Goal: Task Accomplishment & Management: Complete application form

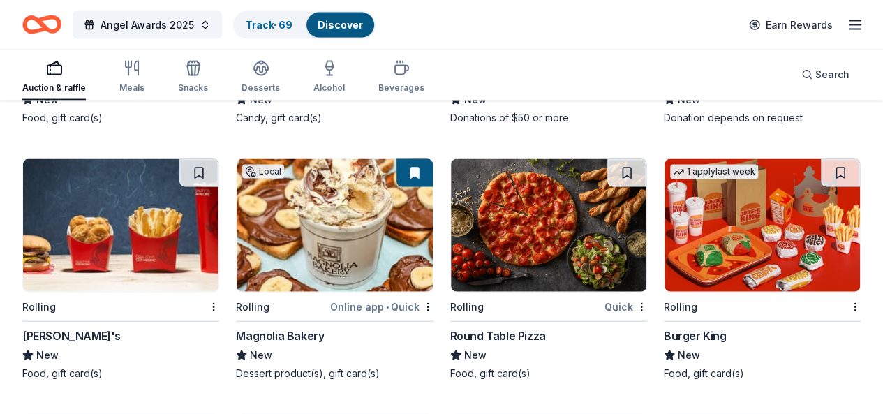
scroll to position [4041, 0]
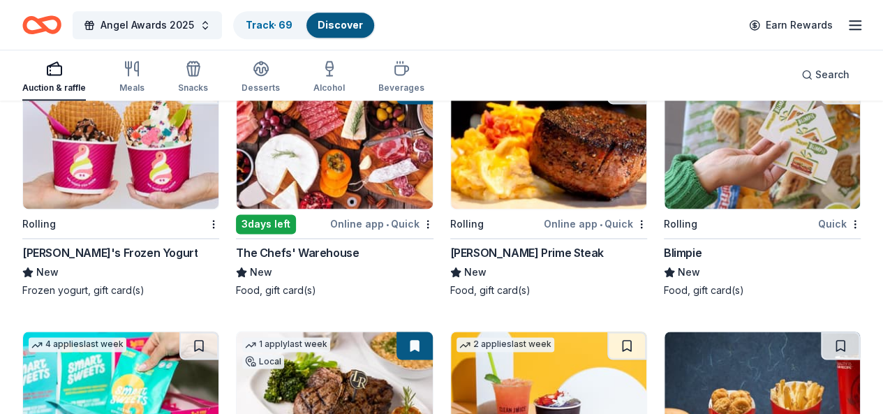
scroll to position [3559, 0]
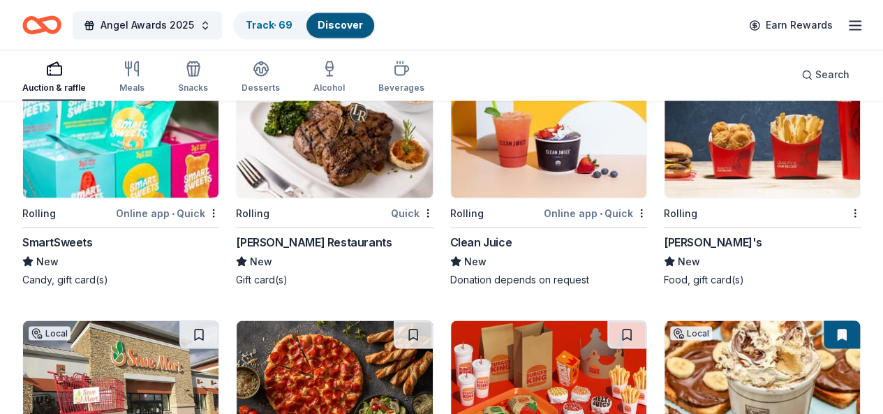
scroll to position [4087, 0]
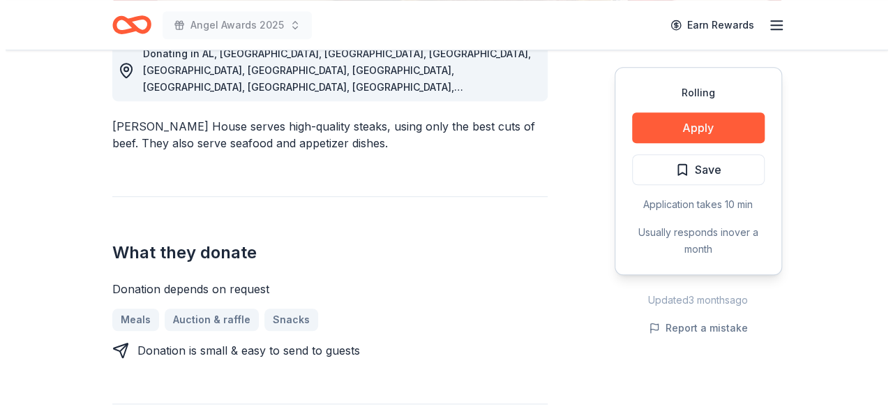
scroll to position [430, 0]
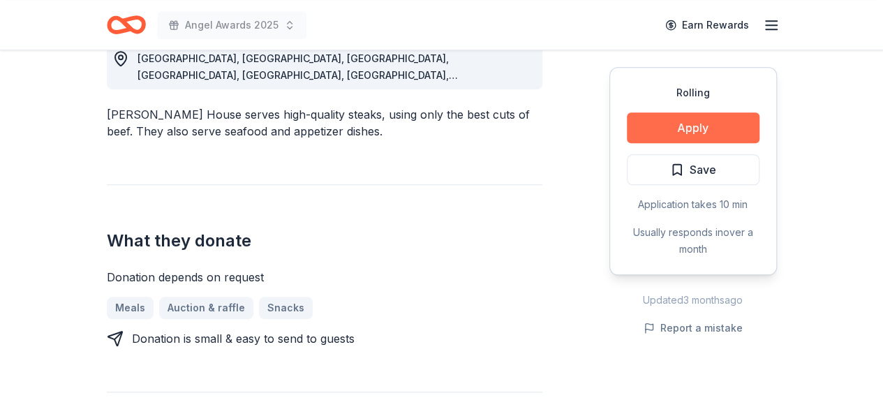
click at [691, 141] on button "Apply" at bounding box center [693, 127] width 133 height 31
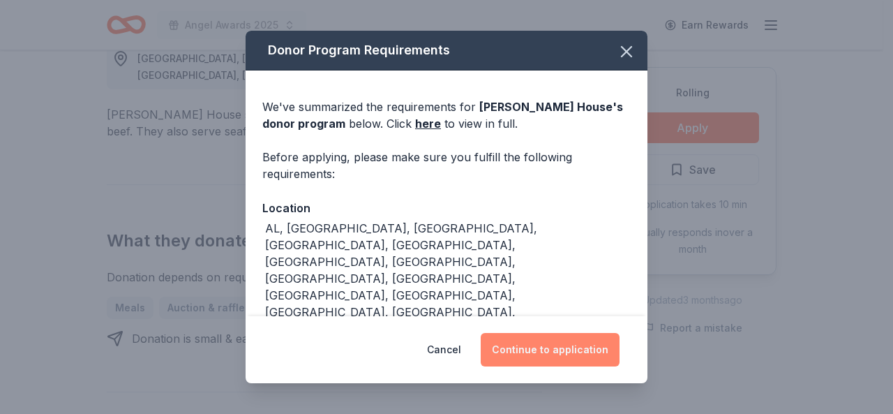
click at [537, 345] on button "Continue to application" at bounding box center [550, 349] width 139 height 33
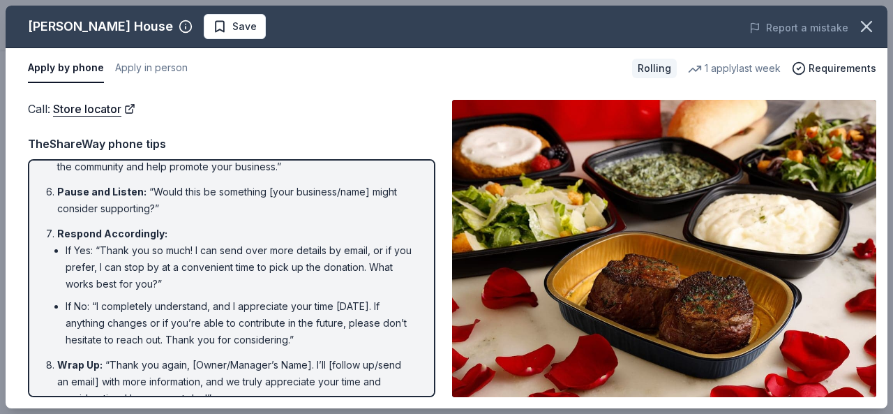
scroll to position [336, 0]
